Goal: Navigation & Orientation: Find specific page/section

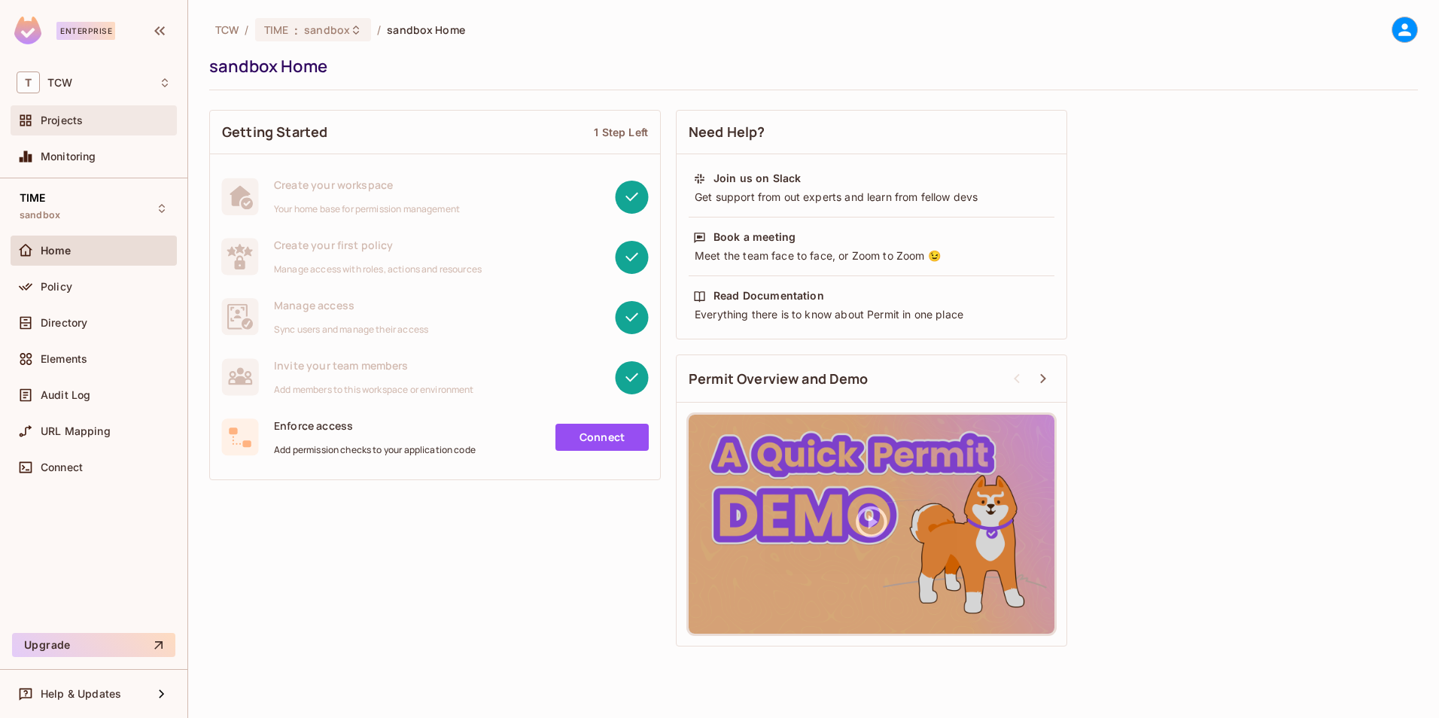
click at [81, 123] on span "Projects" at bounding box center [62, 120] width 42 height 12
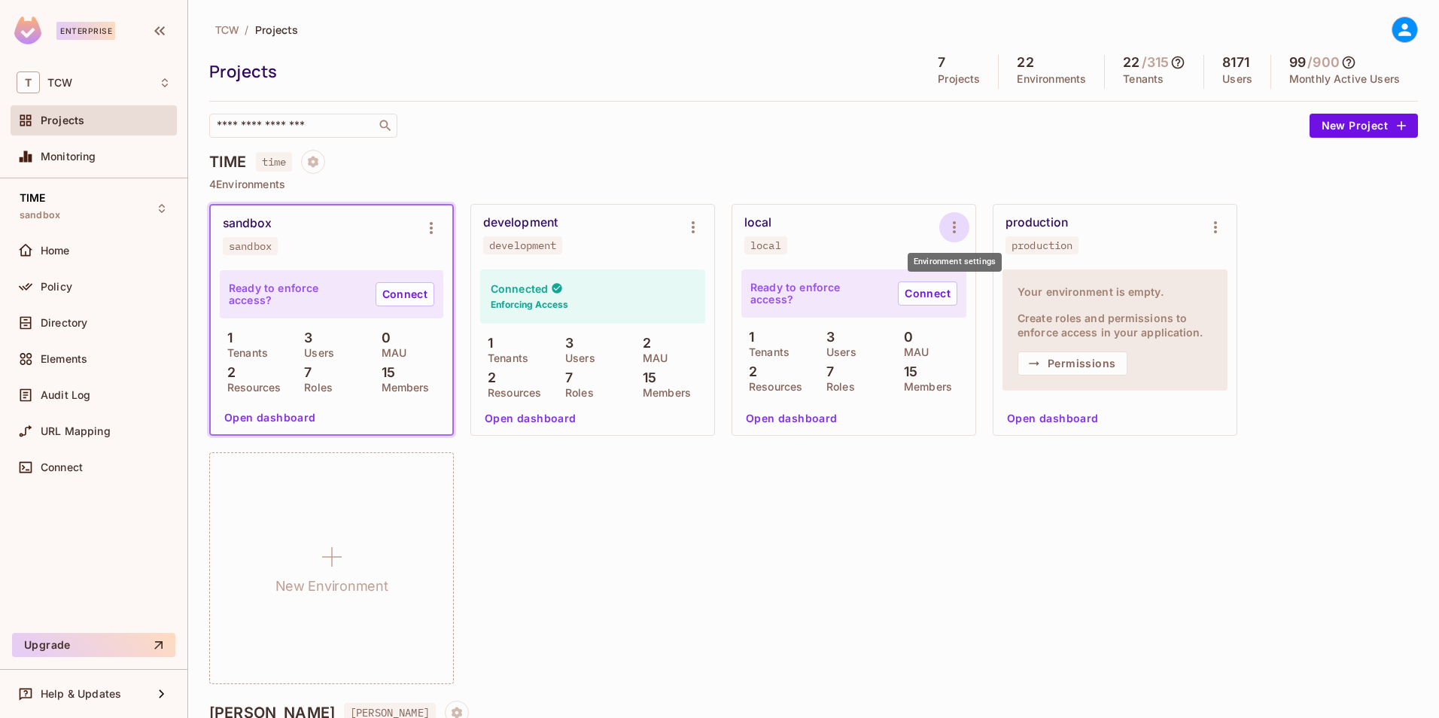
click at [951, 232] on icon "Environment settings" at bounding box center [954, 227] width 18 height 18
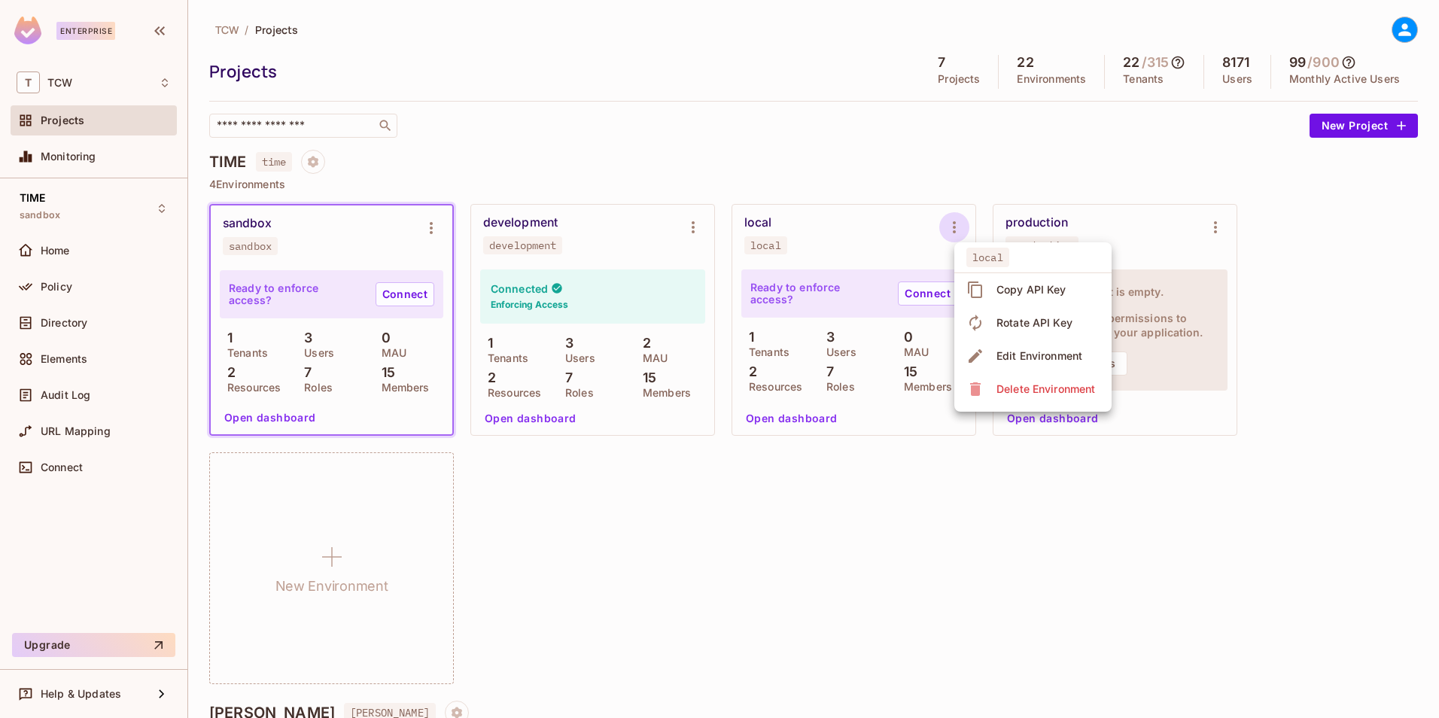
click at [863, 488] on div at bounding box center [719, 359] width 1439 height 718
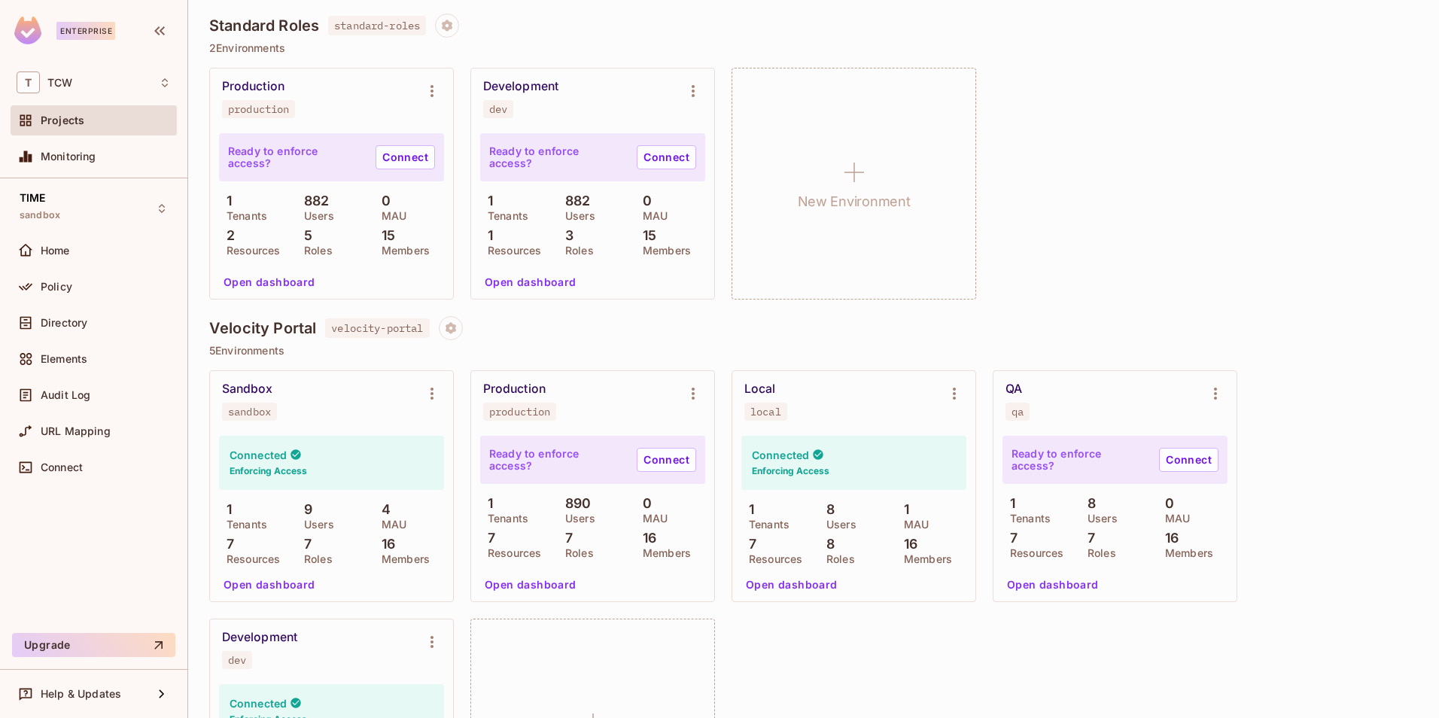
scroll to position [1693, 0]
